Goal: Check status: Check status

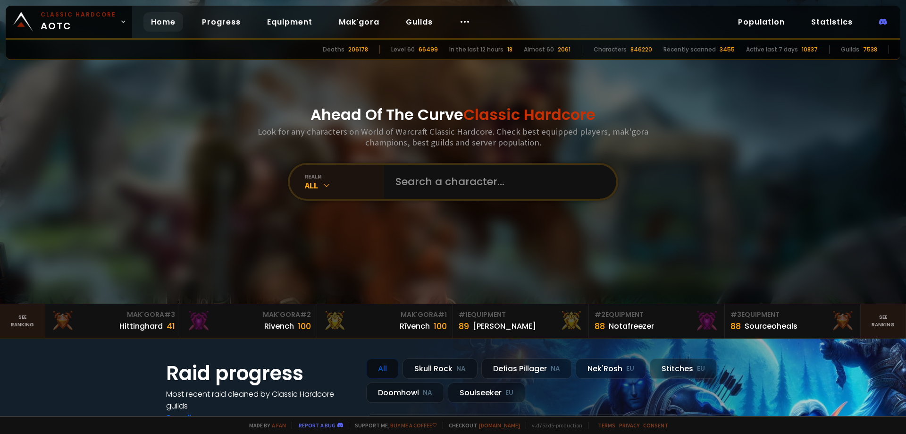
click at [456, 186] on input "text" at bounding box center [497, 182] width 215 height 34
click at [322, 183] on icon at bounding box center [326, 184] width 9 height 9
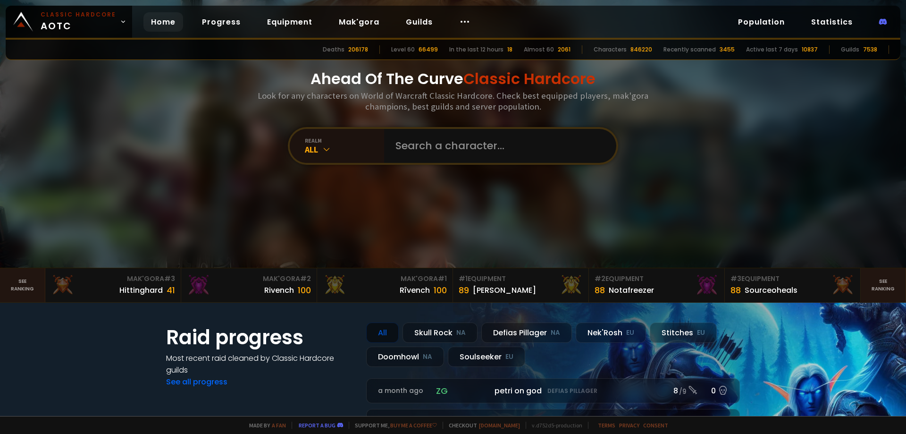
scroll to position [94, 0]
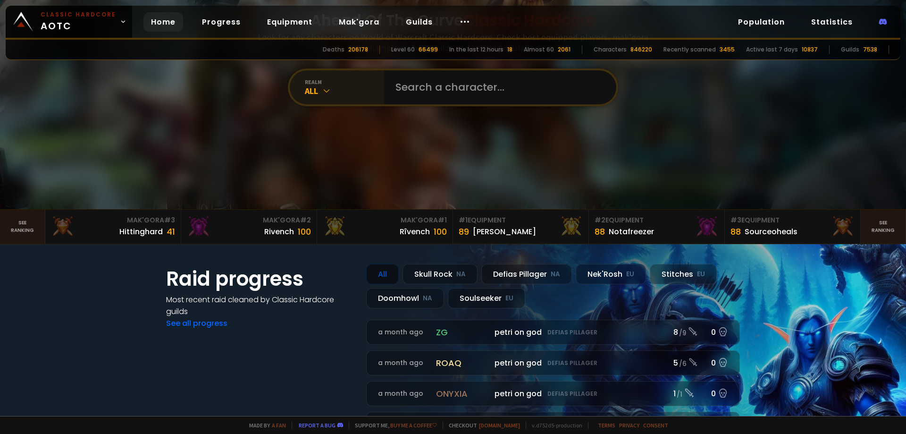
click at [310, 84] on div "realm" at bounding box center [344, 81] width 79 height 7
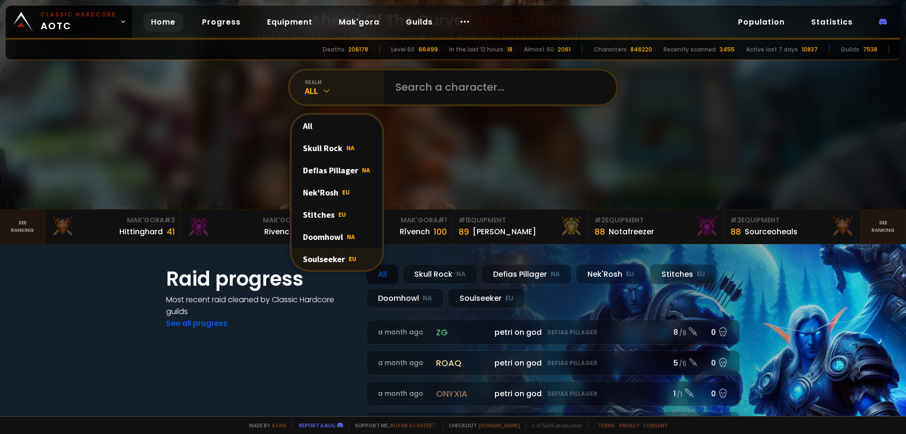
click at [320, 259] on div "Soulseeker EU" at bounding box center [337, 259] width 91 height 22
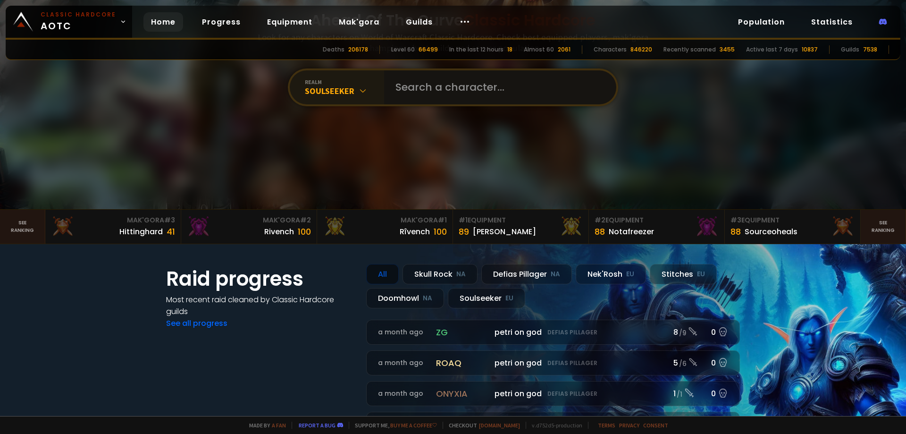
click at [429, 92] on input "text" at bounding box center [497, 87] width 215 height 34
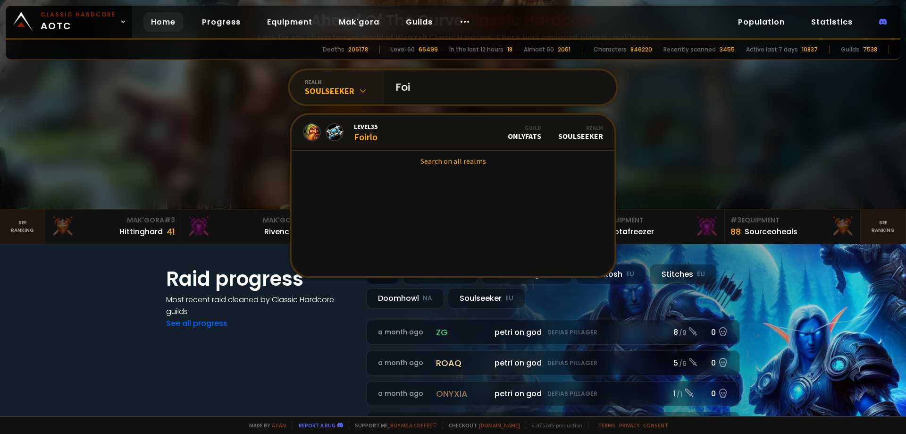
type input "Foil"
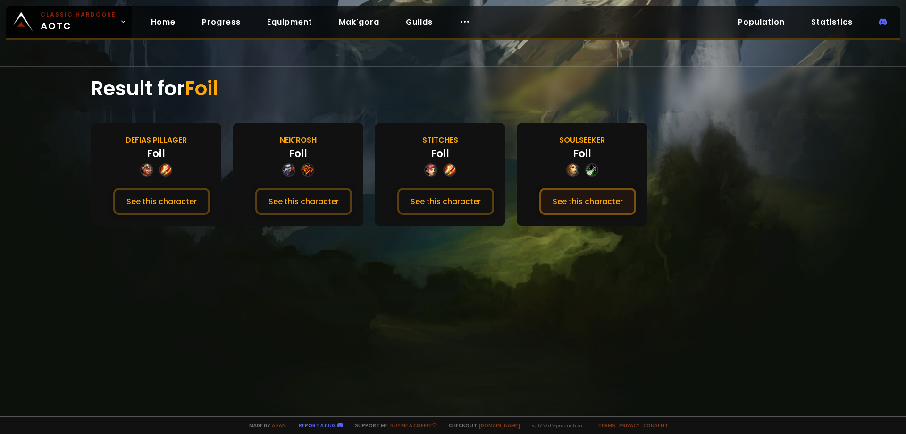
click at [578, 206] on button "See this character" at bounding box center [588, 201] width 97 height 27
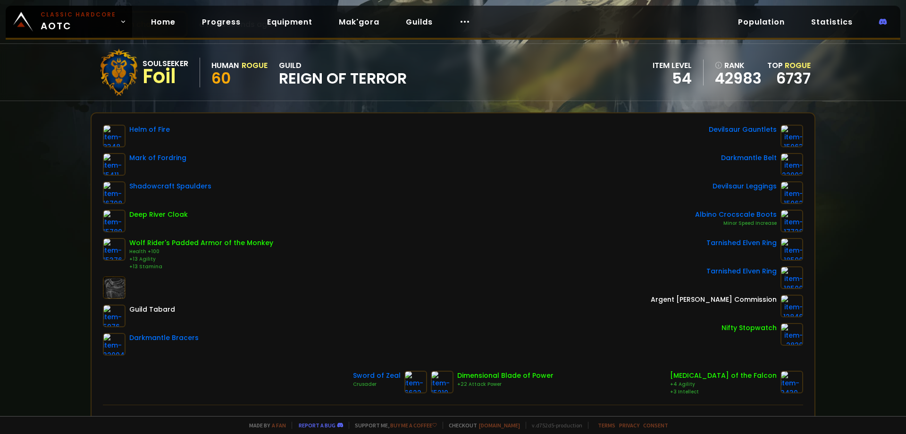
drag, startPoint x: 333, startPoint y: 235, endPoint x: 301, endPoint y: 234, distance: 32.1
